Goal: Answer question/provide support: Share knowledge or assist other users

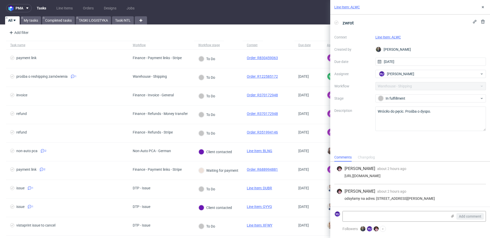
click at [396, 36] on link "Line Item: ALWC" at bounding box center [388, 37] width 26 height 4
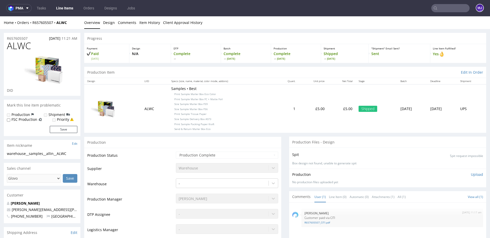
click at [70, 22] on div "Home Orders R657605507 ALWC" at bounding box center [42, 22] width 77 height 5
drag, startPoint x: 70, startPoint y: 22, endPoint x: 33, endPoint y: 22, distance: 37.8
click at [33, 22] on div "Home Orders R657605507 ALWC" at bounding box center [42, 22] width 77 height 5
copy div "R657605507 ALWC"
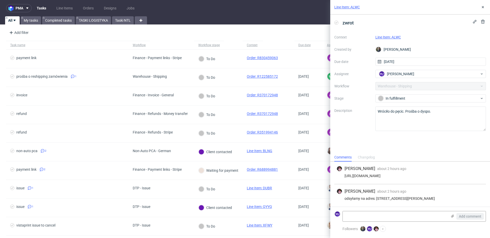
click at [378, 199] on div "odsyłamy na adres: Flat 108, Pearson Building, 8 Station Road, Croydon, CR0 2YU" at bounding box center [409, 199] width 147 height 4
drag, startPoint x: 378, startPoint y: 199, endPoint x: 469, endPoint y: 199, distance: 90.3
click at [469, 199] on div "odsyłamy na adres: Flat 108, Pearson Building, 8 Station Road, Croydon, CR0 2YU" at bounding box center [409, 199] width 147 height 4
copy div "Flat 108, Pearson Building, 8 Station Road, Croydon, CR0 2YU"
click at [385, 35] on link "Line Item: ALWC" at bounding box center [388, 37] width 26 height 4
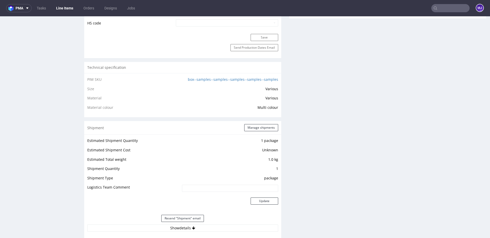
scroll to position [528, 0]
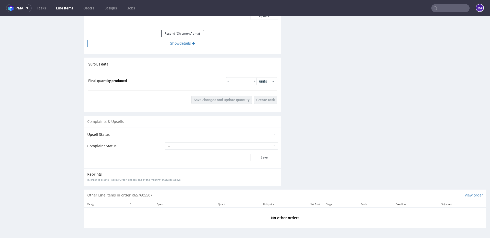
click at [179, 42] on button "Show details" at bounding box center [182, 43] width 191 height 7
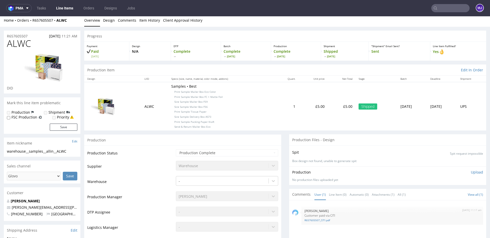
scroll to position [0, 0]
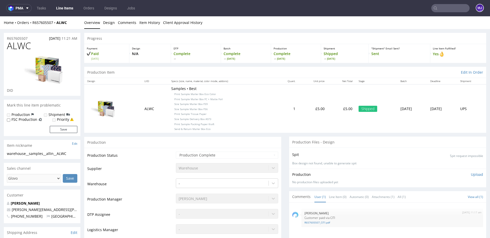
click at [68, 23] on div "Home Orders R657605507 ALWC" at bounding box center [42, 22] width 77 height 5
drag, startPoint x: 71, startPoint y: 22, endPoint x: 31, endPoint y: 23, distance: 39.6
click at [31, 23] on div "Home Orders R657605507 ALWC" at bounding box center [42, 22] width 77 height 5
copy div "R657605507 ALWC"
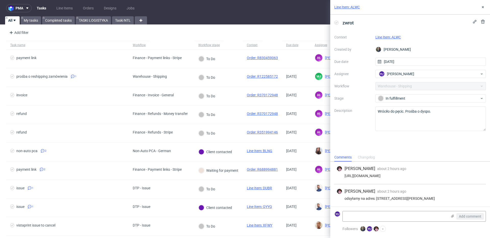
click at [390, 37] on link "Line Item: ALWC" at bounding box center [388, 37] width 26 height 4
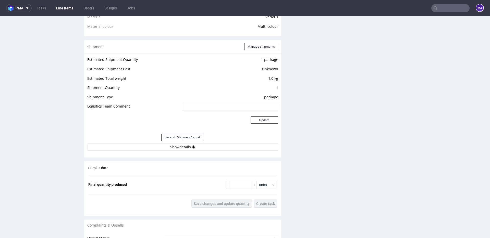
scroll to position [485, 0]
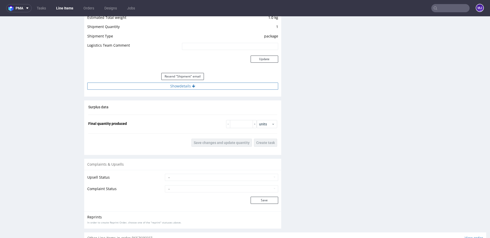
click at [189, 84] on button "Show details" at bounding box center [182, 86] width 191 height 7
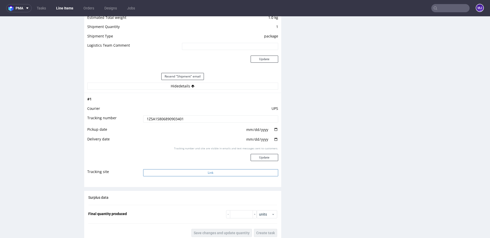
click at [185, 174] on button "Link" at bounding box center [210, 172] width 135 height 7
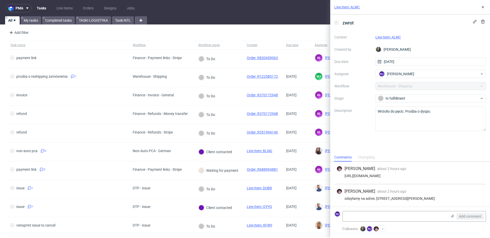
click at [389, 38] on link "Line Item: ALWC" at bounding box center [388, 37] width 26 height 4
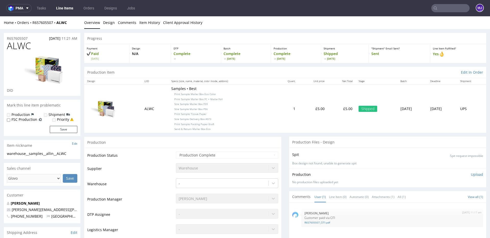
click at [20, 46] on span "ALWC" at bounding box center [19, 46] width 24 height 10
copy span "ALWC"
drag, startPoint x: 70, startPoint y: 23, endPoint x: 58, endPoint y: 23, distance: 11.7
click at [58, 23] on div "Home Orders R657605507 ALWC" at bounding box center [42, 22] width 77 height 5
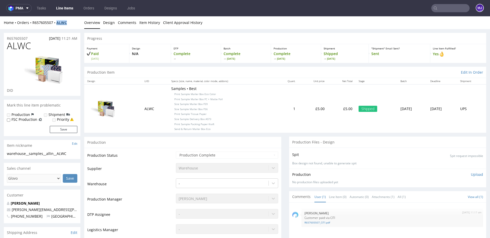
copy strong "ALWC"
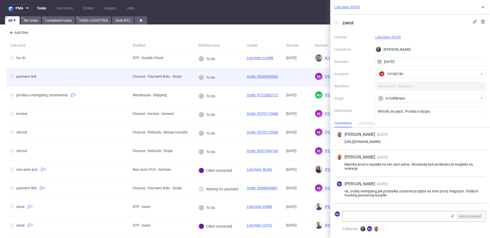
scroll to position [19, 0]
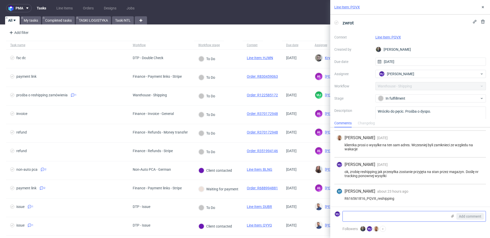
click at [369, 217] on textarea at bounding box center [395, 217] width 105 height 10
type textarea "s"
paste textarea "1Z5A15806891977938"
type textarea "tracking 1Z5A15806891977938"
click at [460, 216] on span "Add comment" at bounding box center [470, 217] width 22 height 4
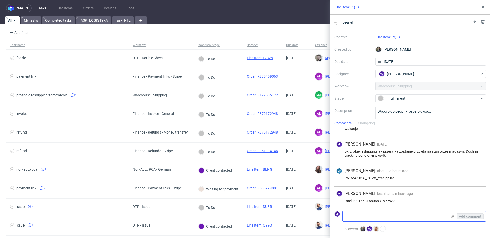
scroll to position [42, 0]
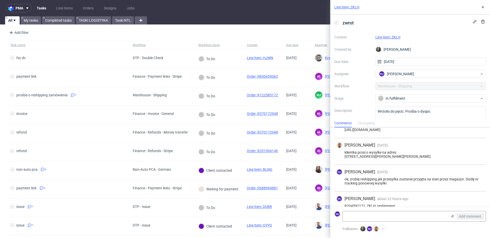
scroll to position [19, 0]
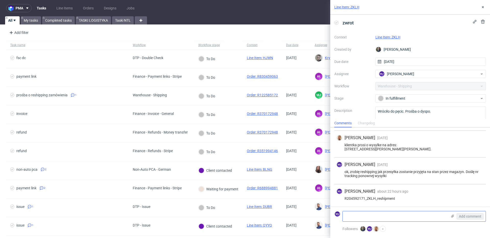
click at [373, 217] on textarea at bounding box center [395, 217] width 105 height 10
paste textarea "1Z5A15806897284747"
click at [345, 216] on textarea "1Z5A15806897284747" at bounding box center [395, 217] width 105 height 10
type textarea "tracking: 1Z5A15806897284747"
click at [460, 216] on span "Add comment" at bounding box center [470, 217] width 22 height 4
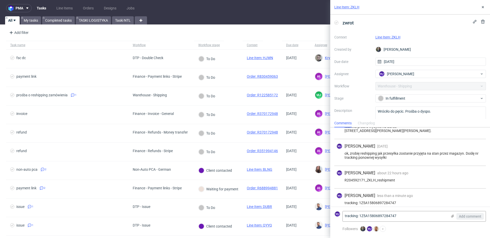
scroll to position [42, 0]
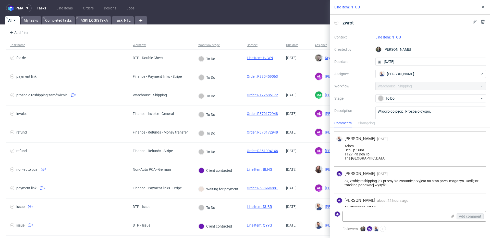
scroll to position [50, 0]
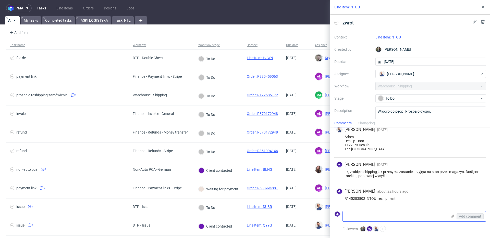
click at [377, 216] on textarea at bounding box center [395, 217] width 105 height 10
paste textarea "1Z5A15806893437606"
type textarea "1Z5A15806893437606"
click at [477, 217] on span "Add comment" at bounding box center [470, 217] width 22 height 4
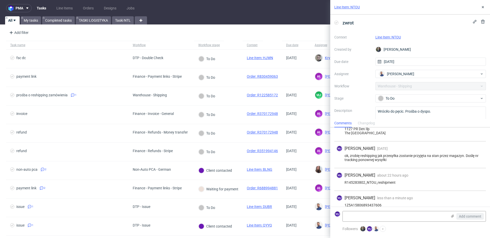
scroll to position [73, 0]
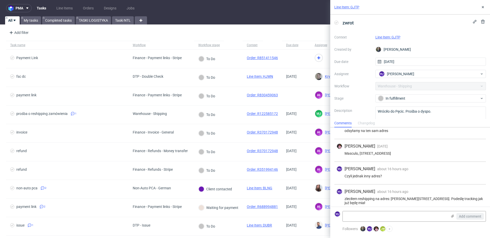
scroll to position [15, 0]
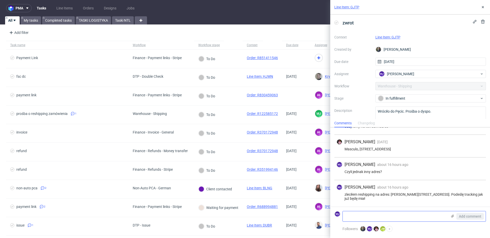
click at [380, 215] on textarea at bounding box center [395, 217] width 105 height 10
paste textarea "1Z5A15806899969334"
type textarea "1Z5A15806899969334"
click at [466, 215] on span "Add comment" at bounding box center [470, 217] width 22 height 4
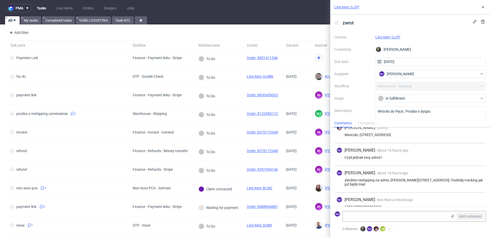
scroll to position [38, 0]
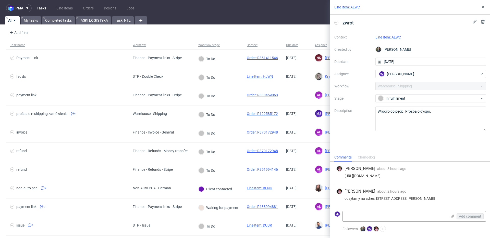
click at [387, 38] on link "Line Item: ALWC" at bounding box center [388, 37] width 26 height 4
click at [384, 36] on link "Line Item: ALWC" at bounding box center [388, 37] width 26 height 4
click at [387, 38] on link "Line Item: ALWC" at bounding box center [388, 37] width 26 height 4
click at [379, 198] on div "odsyłamy na adres: Flat 108, Pearson Building, 8 Station Road, Croydon, CR0 2YU" at bounding box center [409, 199] width 147 height 4
drag, startPoint x: 379, startPoint y: 198, endPoint x: 436, endPoint y: 197, distance: 56.7
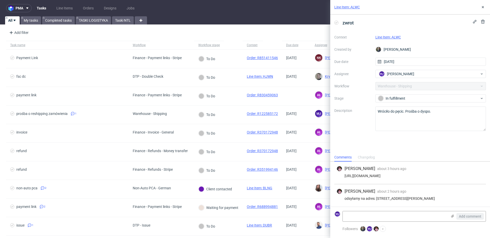
click at [436, 197] on div "odsyłamy na adres: Flat 108, Pearson Building, 8 Station Road, Croydon, CR0 2YU" at bounding box center [409, 199] width 147 height 4
copy div "Flat 108, Pearson Building, 8 Station Road"
click at [380, 199] on div "odsyłamy na adres: Flat 108, Pearson Building, 8 Station Road, Croydon, CR0 2YU" at bounding box center [409, 199] width 147 height 4
drag, startPoint x: 380, startPoint y: 199, endPoint x: 437, endPoint y: 199, distance: 56.7
click at [437, 199] on div "odsyłamy na adres: Flat 108, Pearson Building, 8 Station Road, Croydon, CR0 2YU" at bounding box center [409, 199] width 147 height 4
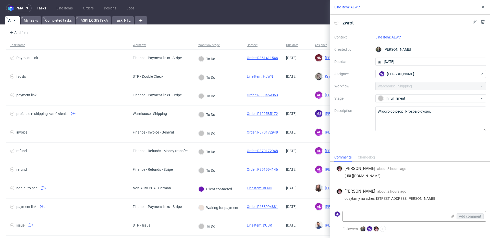
copy div "Flat 108, Pearson Building, 8 Station Road"
click at [439, 198] on div "odsyłamy na adres: Flat 108, Pearson Building, 8 Station Road, Croydon, CR0 2YU" at bounding box center [409, 199] width 147 height 4
drag, startPoint x: 439, startPoint y: 198, endPoint x: 376, endPoint y: 198, distance: 63.0
click at [376, 198] on div "odsyłamy na adres: Flat 108, Pearson Building, 8 Station Road, Croydon, CR0 2YU" at bounding box center [409, 199] width 147 height 4
click at [449, 199] on div "odsyłamy na adres: Flat 108, Pearson Building, 8 Station Road, Croydon, CR0 2YU" at bounding box center [409, 199] width 147 height 4
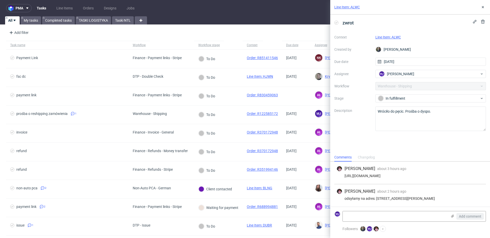
click at [449, 199] on div "odsyłamy na adres: Flat 108, Pearson Building, 8 Station Road, Croydon, CR0 2YU" at bounding box center [409, 199] width 147 height 4
click at [460, 198] on div "odsyłamy na adres: Flat 108, Pearson Building, 8 Station Road, Croydon, CR0 2YU" at bounding box center [409, 199] width 147 height 4
drag, startPoint x: 460, startPoint y: 198, endPoint x: 469, endPoint y: 198, distance: 8.9
click at [469, 198] on div "odsyłamy na adres: Flat 108, Pearson Building, 8 Station Road, Croydon, CR0 2YU" at bounding box center [409, 199] width 147 height 4
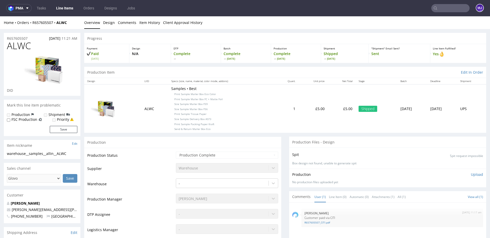
click at [73, 20] on div "Home Orders R657605507 ALWC" at bounding box center [42, 22] width 77 height 5
drag, startPoint x: 69, startPoint y: 23, endPoint x: 33, endPoint y: 22, distance: 36.0
click at [33, 22] on div "Home Orders R657605507 ALWC" at bounding box center [42, 22] width 77 height 5
copy div "R657605507 ALWC"
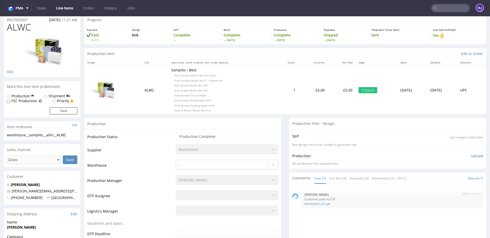
scroll to position [32, 0]
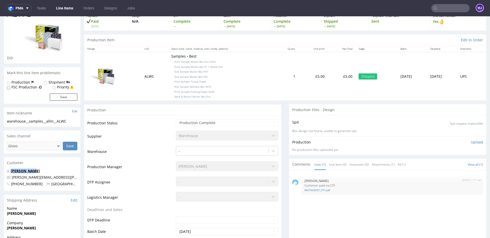
drag, startPoint x: 29, startPoint y: 170, endPoint x: 11, endPoint y: 170, distance: 17.4
click at [11, 170] on p "Alisa Allin" at bounding box center [42, 171] width 70 height 5
copy link "Alisa Allin"
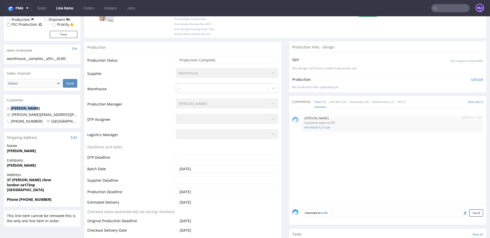
scroll to position [97, 0]
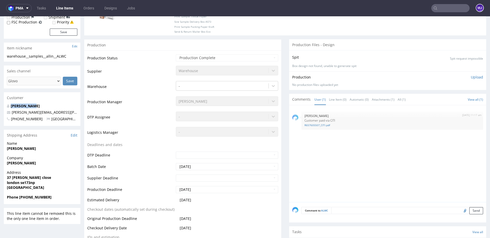
click at [9, 163] on strong "Theo Thomas" at bounding box center [21, 163] width 29 height 5
drag, startPoint x: 9, startPoint y: 163, endPoint x: 26, endPoint y: 163, distance: 17.1
click at [26, 163] on strong "Theo Thomas" at bounding box center [21, 163] width 29 height 5
copy strong "Theo Thomas"
click at [11, 182] on strong "london se173np" at bounding box center [21, 182] width 28 height 5
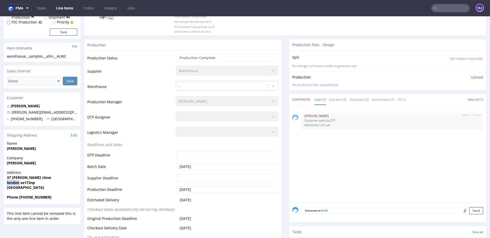
drag, startPoint x: 11, startPoint y: 182, endPoint x: 17, endPoint y: 182, distance: 5.9
click at [17, 182] on strong "london se173np" at bounding box center [21, 182] width 28 height 5
click at [8, 179] on strong "37 rutley close" at bounding box center [29, 177] width 44 height 5
drag, startPoint x: 8, startPoint y: 179, endPoint x: 26, endPoint y: 179, distance: 17.4
click at [26, 179] on strong "37 rutley close" at bounding box center [29, 177] width 44 height 5
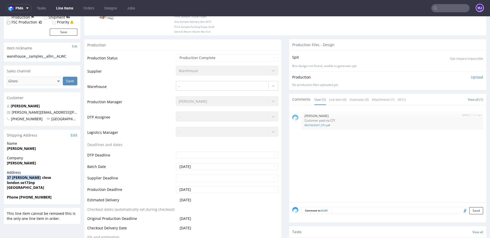
copy strong "37 rutley close"
click at [15, 182] on strong "london se173np" at bounding box center [21, 182] width 28 height 5
copy strong "london"
click at [20, 182] on strong "london se173np" at bounding box center [21, 182] width 28 height 5
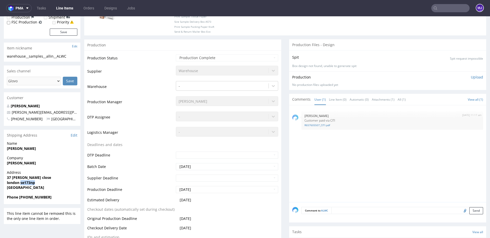
drag, startPoint x: 20, startPoint y: 182, endPoint x: 32, endPoint y: 182, distance: 12.0
click at [32, 182] on strong "london se173np" at bounding box center [21, 182] width 28 height 5
copy strong "se173np"
click at [39, 196] on strong "Phone +447983864995" at bounding box center [29, 197] width 45 height 5
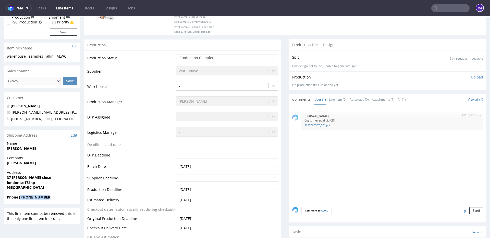
copy strong "447983864995"
drag, startPoint x: 52, startPoint y: 113, endPoint x: 9, endPoint y: 113, distance: 43.1
click at [9, 113] on p "alisa.allin@outlook.com" at bounding box center [42, 112] width 70 height 5
copy span "alisa.allin@outlook.com"
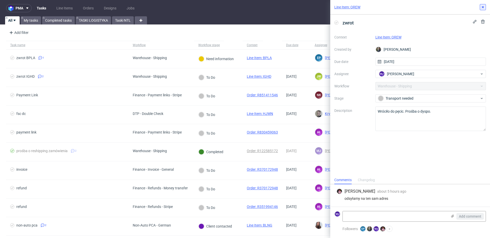
click at [485, 8] on button at bounding box center [483, 7] width 6 height 6
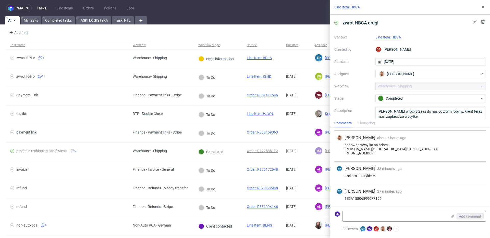
scroll to position [36, 0]
click at [483, 8] on icon at bounding box center [483, 7] width 4 height 4
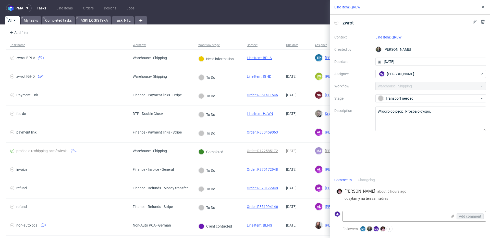
click at [384, 36] on link "Line Item: QREW" at bounding box center [388, 37] width 26 height 4
click at [381, 36] on link "Line Item: QREW" at bounding box center [388, 37] width 26 height 4
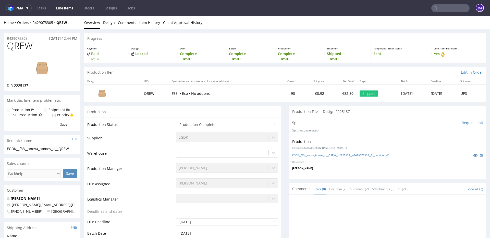
click at [72, 21] on div "Home Orders R429073305 QREW" at bounding box center [42, 22] width 77 height 5
drag, startPoint x: 71, startPoint y: 21, endPoint x: 29, endPoint y: 21, distance: 41.9
click at [29, 21] on div "Home Orders R429073305 QREW" at bounding box center [42, 22] width 77 height 5
copy div "R429073305 QREW"
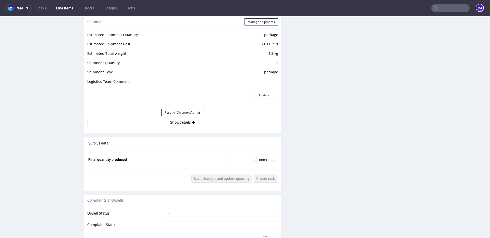
scroll to position [493, 0]
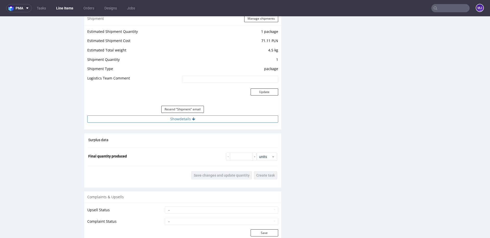
click at [162, 119] on button "Show details" at bounding box center [182, 119] width 191 height 7
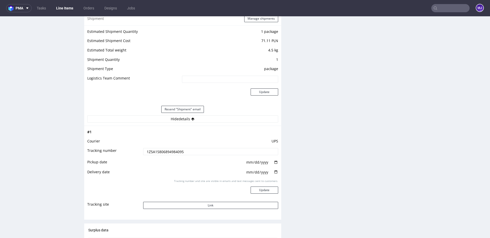
click at [164, 149] on input "1Z5A15806894984095" at bounding box center [210, 151] width 135 height 7
click at [219, 207] on button "Link" at bounding box center [210, 205] width 135 height 7
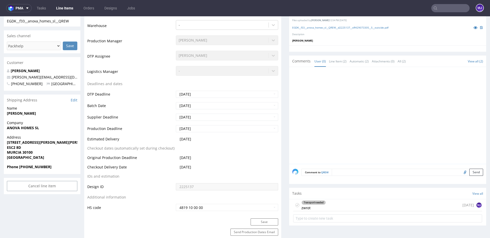
scroll to position [0, 0]
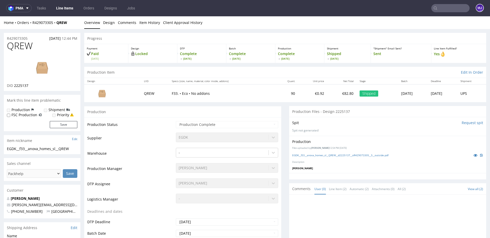
click at [71, 21] on div "Home Orders R429073305 QREW" at bounding box center [42, 22] width 77 height 5
drag, startPoint x: 71, startPoint y: 22, endPoint x: 33, endPoint y: 22, distance: 38.5
click at [33, 22] on div "Home Orders R429073305 QREW" at bounding box center [42, 22] width 77 height 5
copy div "R429073305 QREW"
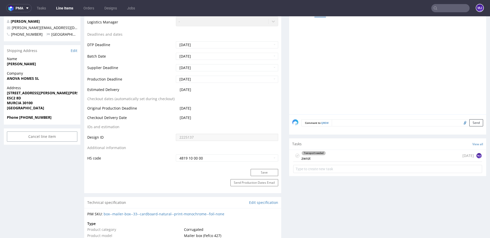
scroll to position [178, 0]
click at [16, 63] on strong "Torrecillas Iván" at bounding box center [21, 63] width 29 height 5
drag, startPoint x: 16, startPoint y: 63, endPoint x: 35, endPoint y: 63, distance: 19.6
click at [35, 63] on span "Torrecillas Iván" at bounding box center [42, 63] width 70 height 5
copy strong "Torrecillas Iván"
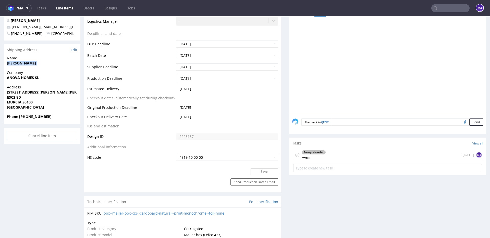
click at [14, 76] on strong "ANOVA HOMES SL" at bounding box center [23, 77] width 32 height 5
drag, startPoint x: 14, startPoint y: 76, endPoint x: 35, endPoint y: 76, distance: 21.9
click at [35, 76] on strong "ANOVA HOMES SL" at bounding box center [23, 77] width 32 height 5
copy strong "ANOVA HOMES SL"
click at [14, 92] on strong "CALLE ESCRITOR FRANCISCO ALEMAN SAINZ 2" at bounding box center [52, 92] width 91 height 5
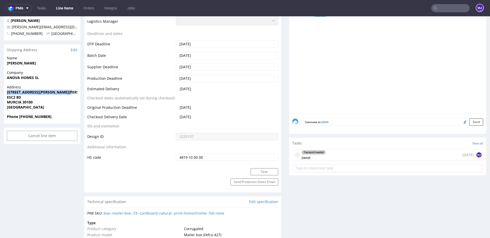
drag, startPoint x: 14, startPoint y: 92, endPoint x: 61, endPoint y: 92, distance: 47.5
click at [61, 92] on strong "CALLE ESCRITOR FRANCISCO ALEMAN SAINZ 2" at bounding box center [52, 92] width 91 height 5
click at [16, 94] on strong "CALLE ESCRITOR FRANCISCO ALEMAN SAINZ 2" at bounding box center [52, 92] width 91 height 5
copy strong "CALLE"
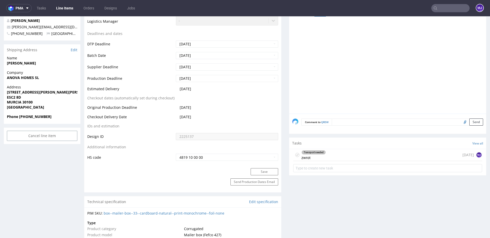
click at [78, 48] on div "Shipping Address Edit" at bounding box center [42, 49] width 77 height 11
click at [74, 49] on link "Edit" at bounding box center [74, 49] width 7 height 5
click at [72, 50] on link "Edit" at bounding box center [74, 49] width 7 height 5
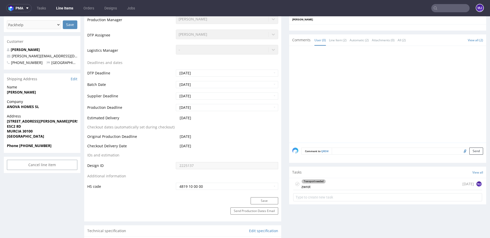
scroll to position [127, 0]
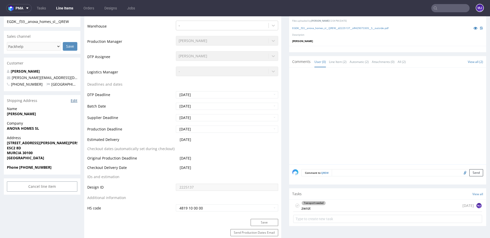
click at [74, 102] on link "Edit" at bounding box center [74, 100] width 7 height 5
click at [10, 142] on strong "CALLE ESCRITOR FRANCISCO ALEMAN SAINZ 2" at bounding box center [52, 143] width 91 height 5
drag, startPoint x: 10, startPoint y: 142, endPoint x: 20, endPoint y: 148, distance: 11.0
click at [20, 148] on p "Address CALLE ESCRITOR FRANCISCO ALEMAN SAINZ 2 ESC2 8D MURCIA 30100 Spain" at bounding box center [42, 148] width 70 height 25
copy p "CALLE ESCRITOR FRANCISCO ALEMAN SAINZ 2 ESC2 8D"
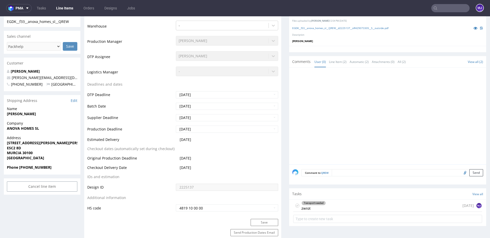
click at [14, 152] on strong "MURCIA 30100" at bounding box center [20, 153] width 26 height 5
copy strong "MURCIA"
click at [27, 152] on strong "MURCIA 30100" at bounding box center [20, 153] width 26 height 5
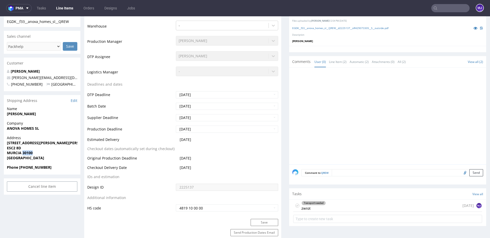
copy strong "30100"
click at [38, 168] on strong "Phone +34633535771" at bounding box center [29, 167] width 45 height 5
copy strong "34633535771"
drag, startPoint x: 51, startPoint y: 77, endPoint x: 11, endPoint y: 78, distance: 39.8
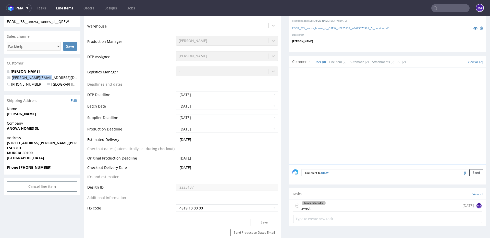
click at [11, 78] on p "ivan@anovahomes.com" at bounding box center [42, 77] width 70 height 5
copy link "ivan@anovahomes.com"
click at [306, 208] on div "Transport needed zwrot" at bounding box center [313, 206] width 24 height 12
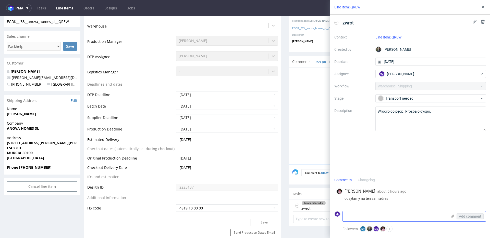
click at [394, 219] on textarea at bounding box center [395, 217] width 105 height 10
paste textarea "R429073305_QREW_reshipment"
type textarea "R429073305_QREW_reshipment"
click at [465, 216] on span "Add comment" at bounding box center [470, 217] width 22 height 4
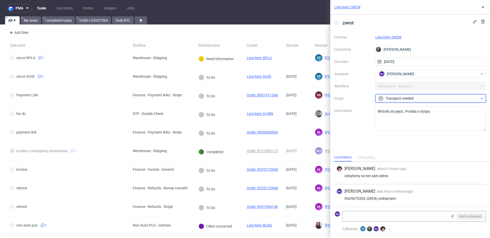
click at [388, 97] on div "Transport needed" at bounding box center [429, 99] width 102 height 6
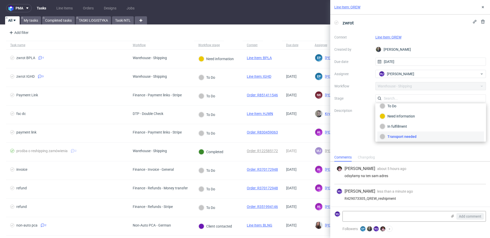
scroll to position [27, 0]
click at [402, 133] on div "Completed" at bounding box center [431, 135] width 102 height 6
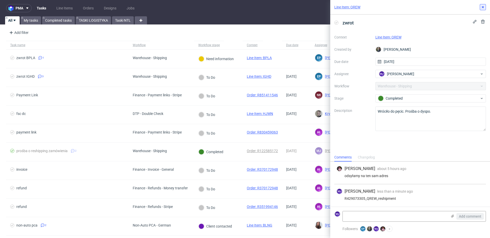
click at [483, 7] on use at bounding box center [483, 7] width 2 height 2
click at [482, 8] on icon at bounding box center [483, 7] width 4 height 4
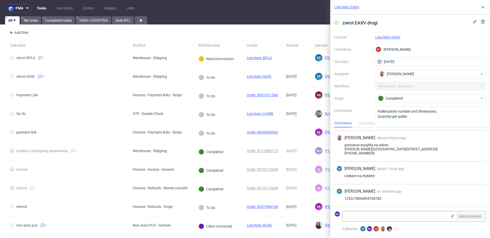
scroll to position [16, 0]
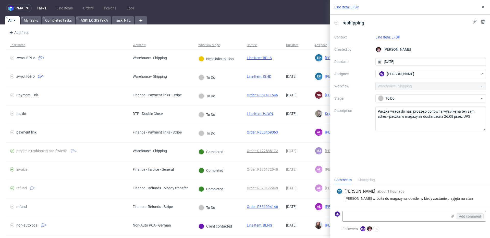
click at [389, 38] on link "Line Item: LFBP" at bounding box center [387, 37] width 25 height 4
click at [348, 157] on div "reshipping Context Line Item: LFBP Created by Aleks Ziemkowski Due date 27/08/2…" at bounding box center [410, 96] width 160 height 162
click at [349, 199] on div "[PERSON_NAME] wróciła do magazynu, odeślemy kiedy zostanie przyjęta na stan" at bounding box center [409, 199] width 147 height 4
drag, startPoint x: 349, startPoint y: 199, endPoint x: 462, endPoint y: 199, distance: 113.8
click at [462, 199] on div "[PERSON_NAME] wróciła do magazynu, odeślemy kiedy zostanie przyjęta na stan" at bounding box center [409, 199] width 147 height 4
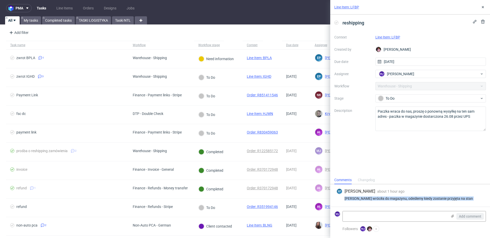
copy div "[PERSON_NAME] wróciła do magazynu, odeślemy kiedy zostanie przyjęta na stan"
click at [362, 50] on label "Created by" at bounding box center [352, 49] width 37 height 6
drag, startPoint x: 401, startPoint y: 36, endPoint x: 392, endPoint y: 36, distance: 8.9
click at [392, 36] on div "Line Item: LFBP" at bounding box center [430, 37] width 111 height 6
copy link "LFBP"
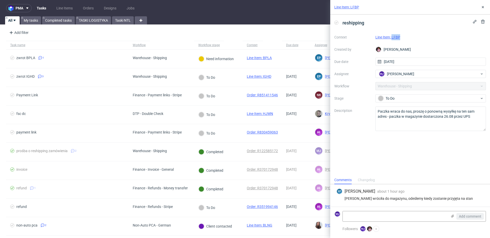
drag, startPoint x: 402, startPoint y: 36, endPoint x: 392, endPoint y: 36, distance: 10.5
click at [392, 36] on div "Line Item: LFBP" at bounding box center [430, 37] width 111 height 6
copy link "LFBP"
click at [401, 35] on div "Line Item: LFBP" at bounding box center [430, 37] width 111 height 6
drag, startPoint x: 401, startPoint y: 35, endPoint x: 393, endPoint y: 36, distance: 8.2
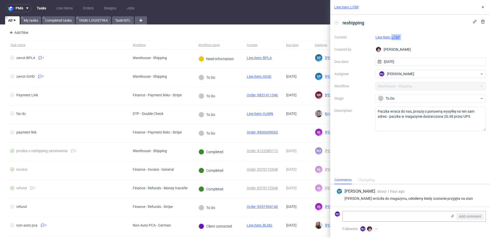
click at [393, 36] on div "Line Item: LFBP" at bounding box center [430, 37] width 111 height 6
copy link "LFBP"
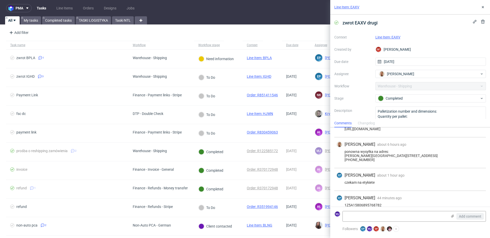
scroll to position [36, 0]
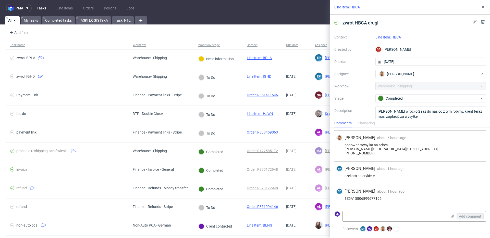
scroll to position [36, 0]
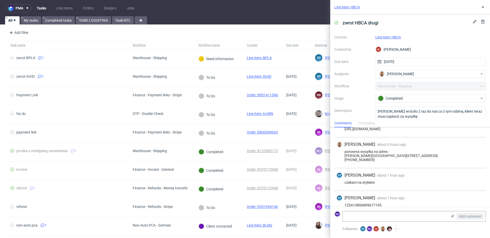
scroll to position [36, 0]
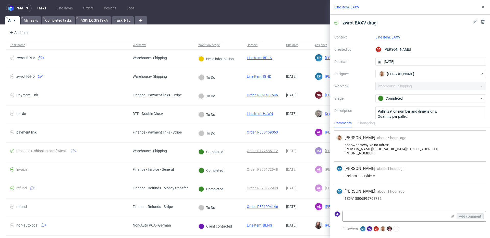
scroll to position [36, 0]
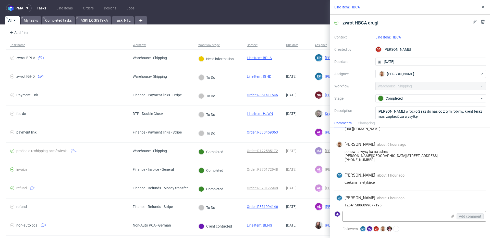
scroll to position [36, 0]
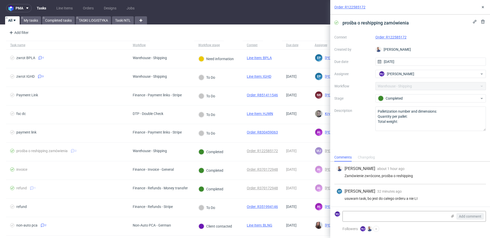
click at [356, 123] on label "Description" at bounding box center [352, 119] width 37 height 22
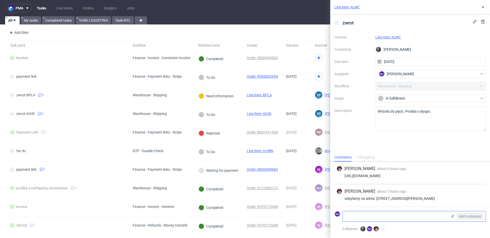
click at [397, 219] on textarea at bounding box center [395, 217] width 105 height 10
paste textarea "R657605507_ALWC_reshipment"
drag, startPoint x: 439, startPoint y: 217, endPoint x: 405, endPoint y: 206, distance: 36.0
click at [398, 216] on textarea "R657605507_ALWC_reshipment /// doślę tracking jak będ" at bounding box center [395, 217] width 105 height 10
click at [404, 215] on textarea "R657605507_ALWC_reshipment /// doślę tracking jak będ" at bounding box center [395, 217] width 105 height 10
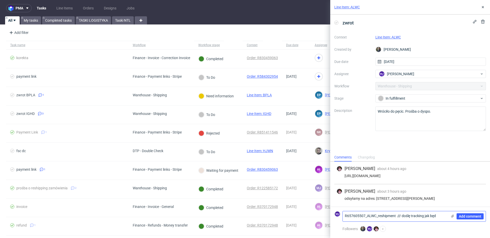
drag, startPoint x: 404, startPoint y: 215, endPoint x: 456, endPoint y: 212, distance: 52.4
click at [456, 212] on div "R657605507_ALWC_reshipment /// doślę tracking jak będ Add comment" at bounding box center [413, 216] width 143 height 11
click at [434, 217] on textarea "R657605507_ALWC_reshipment /// doślę tracking jak będ" at bounding box center [395, 217] width 105 height 10
drag, startPoint x: 434, startPoint y: 217, endPoint x: 409, endPoint y: 217, distance: 25.0
click at [409, 217] on textarea "R657605507_ALWC_reshipment /// doślę tracking jak będ" at bounding box center [395, 217] width 105 height 10
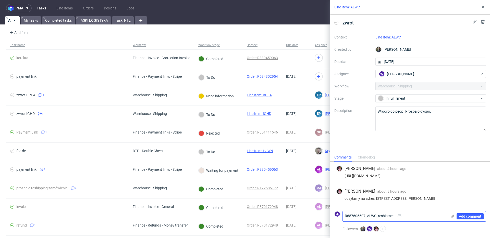
click at [409, 217] on textarea "R657605507_ALWC_reshipment ///." at bounding box center [395, 217] width 105 height 10
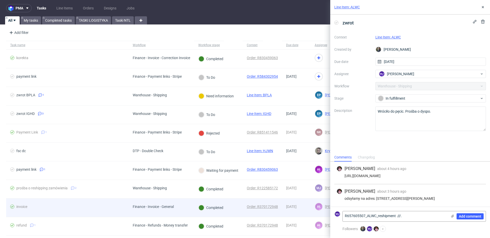
drag, startPoint x: 412, startPoint y: 216, endPoint x: 313, endPoint y: 216, distance: 99.0
click at [313, 216] on div "pma Tasks Line Items Orders Designs Jobs MJ All My tasks Completed tasks TASKI …" at bounding box center [245, 119] width 490 height 238
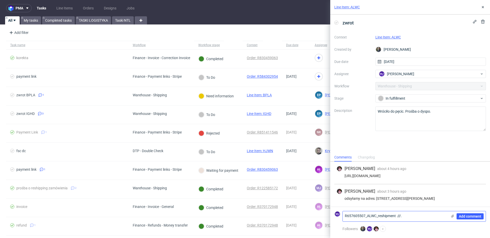
click at [404, 216] on textarea "R657605507_ALWC_reshipment ///." at bounding box center [395, 217] width 105 height 10
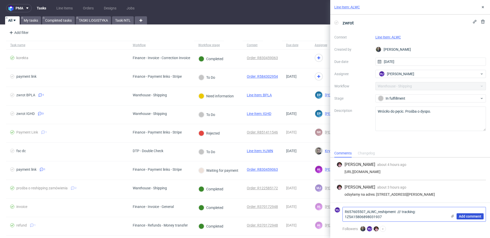
type textarea "R657605507_ALWC_reshipment /// tracking: 1Z5A15806898031937"
click at [471, 217] on span "Add comment" at bounding box center [470, 217] width 22 height 4
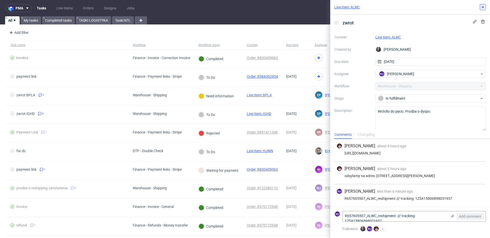
click at [482, 9] on icon at bounding box center [483, 7] width 4 height 4
